Goal: Information Seeking & Learning: Find specific fact

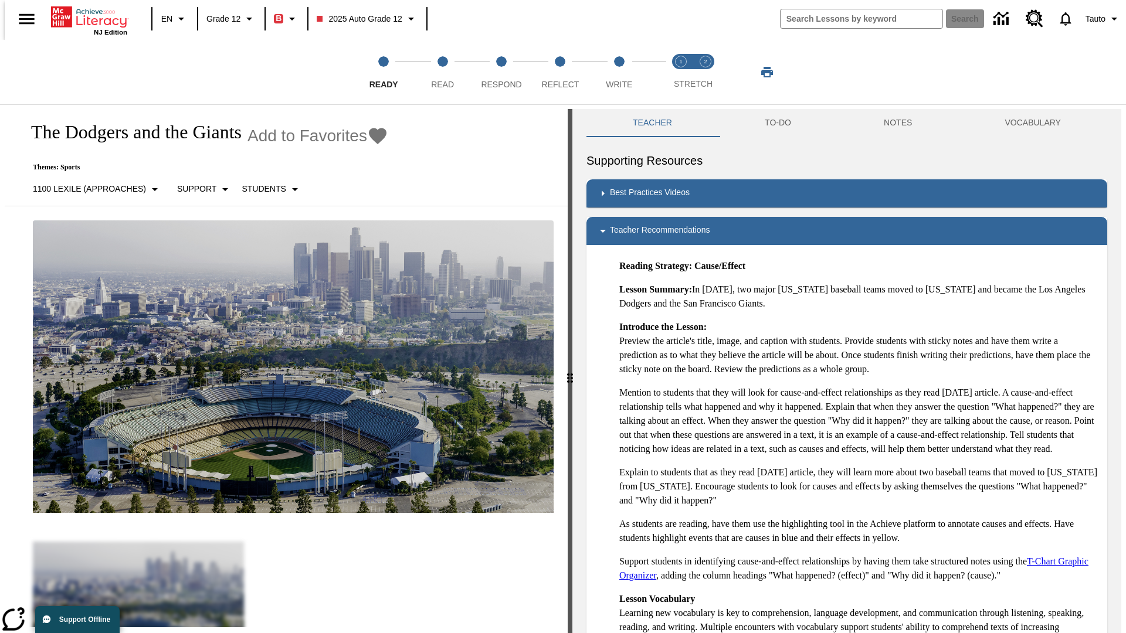
click at [777, 123] on button "TO-DO" at bounding box center [778, 123] width 119 height 28
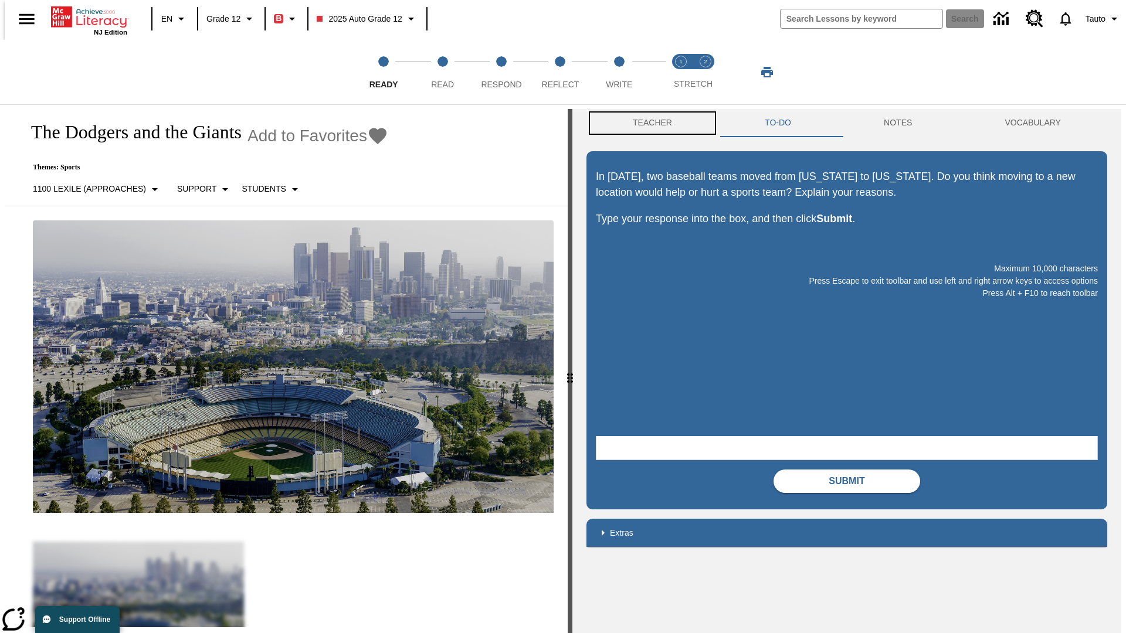
scroll to position [1, 0]
click at [649, 123] on button "Teacher" at bounding box center [653, 123] width 132 height 28
